Goal: Information Seeking & Learning: Find specific page/section

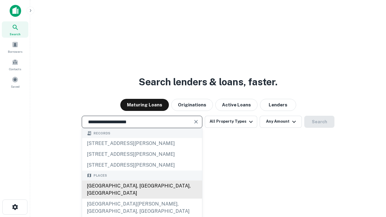
click at [142, 199] on div "Santa Monica, CA, USA" at bounding box center [142, 190] width 120 height 18
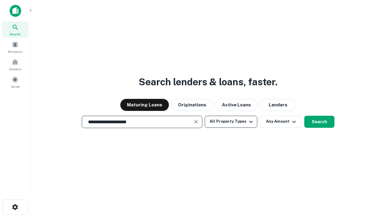
type input "**********"
click at [231, 121] on button "All Property Types" at bounding box center [231, 122] width 52 height 12
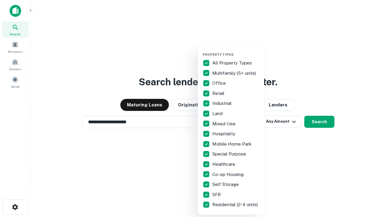
click at [236, 51] on button "button" at bounding box center [236, 51] width 66 height 0
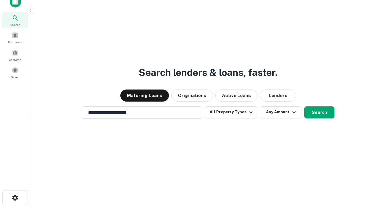
scroll to position [4, 73]
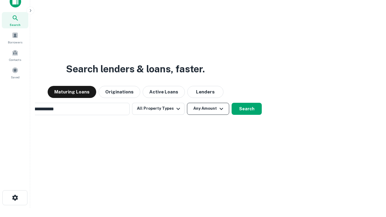
click at [187, 103] on button "Any Amount" at bounding box center [208, 109] width 42 height 12
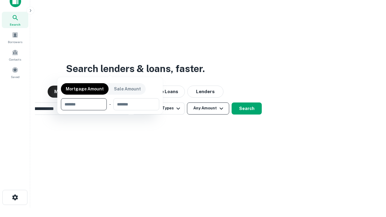
scroll to position [43, 171]
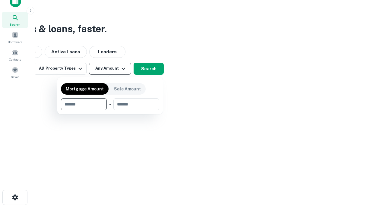
type input "*******"
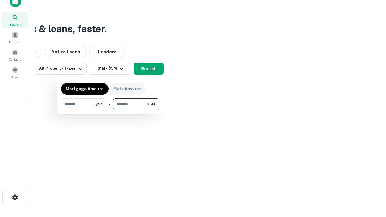
type input "*******"
click at [110, 110] on button "button" at bounding box center [110, 110] width 98 height 0
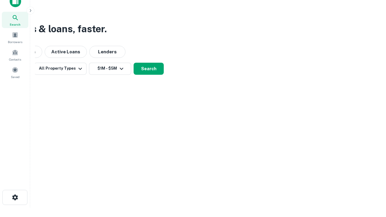
scroll to position [4, 111]
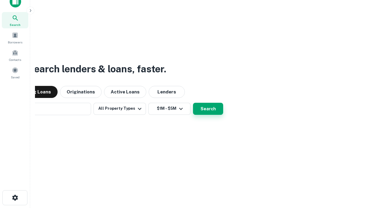
click at [193, 103] on button "Search" at bounding box center [208, 109] width 30 height 12
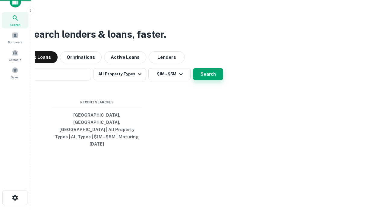
scroll to position [16, 171]
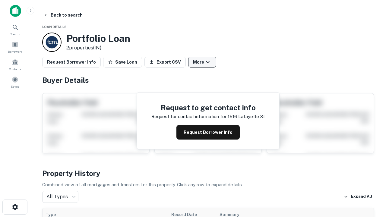
click at [202, 62] on button "More" at bounding box center [202, 62] width 28 height 11
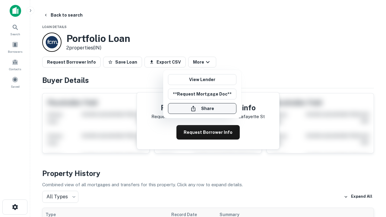
click at [202, 109] on button "Share" at bounding box center [202, 108] width 68 height 11
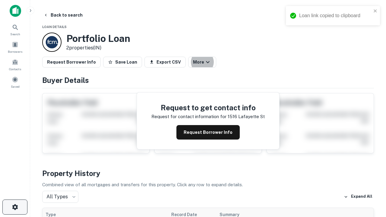
click at [15, 207] on icon "button" at bounding box center [14, 206] width 7 height 7
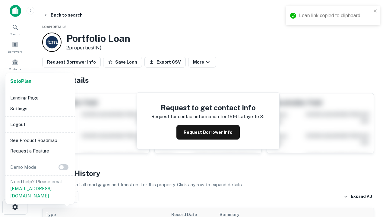
click at [40, 124] on li "Logout" at bounding box center [40, 124] width 65 height 11
